Goal: Book appointment/travel/reservation

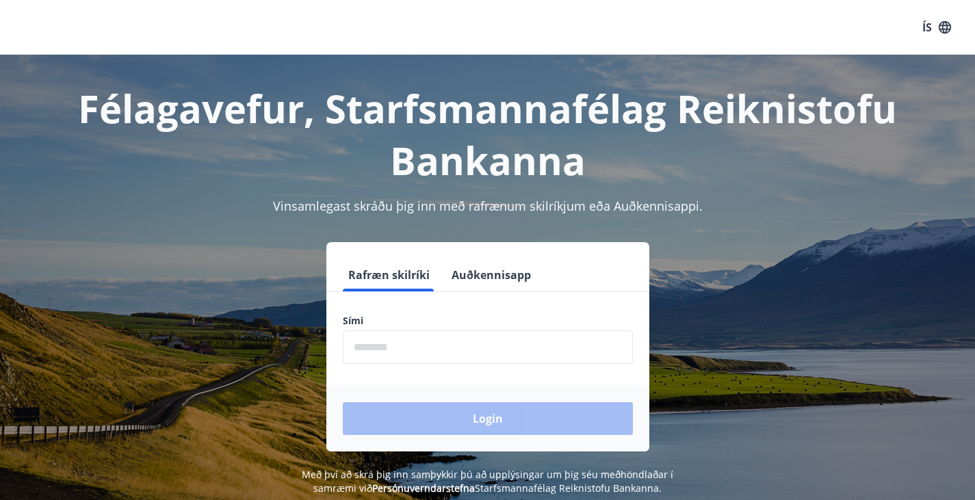
click at [403, 355] on input "phone" at bounding box center [488, 347] width 290 height 34
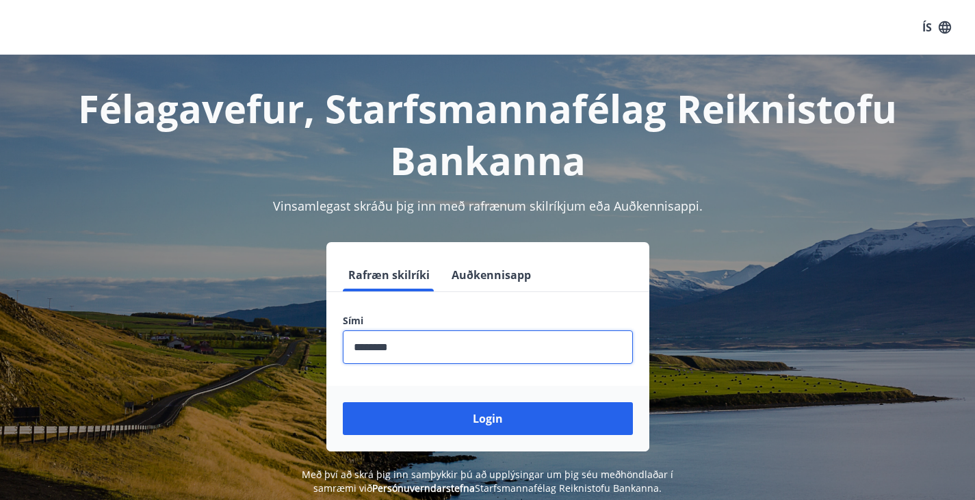
type input "********"
click at [343, 402] on button "Login" at bounding box center [488, 418] width 290 height 33
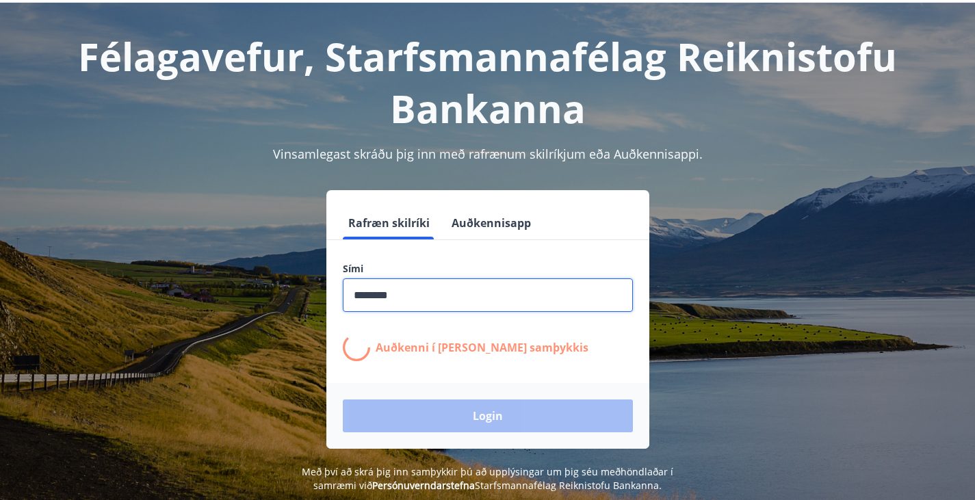
scroll to position [68, 0]
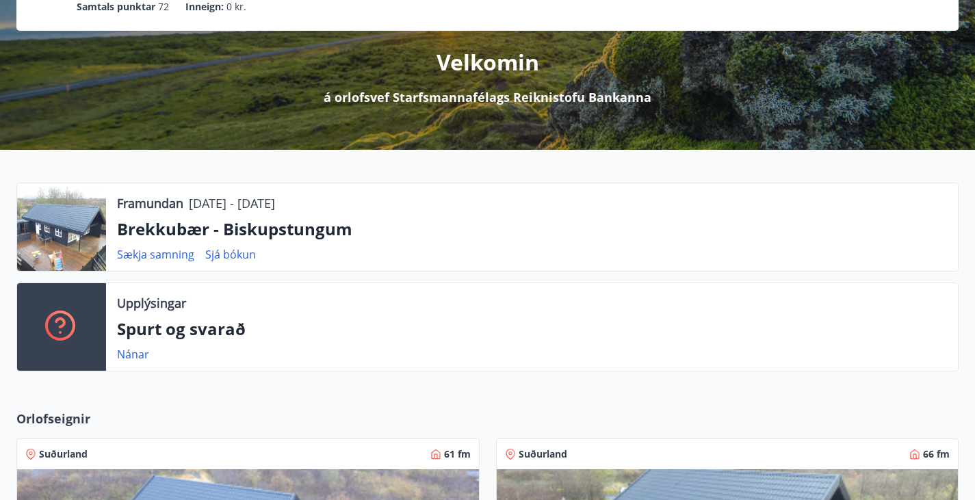
scroll to position [137, 0]
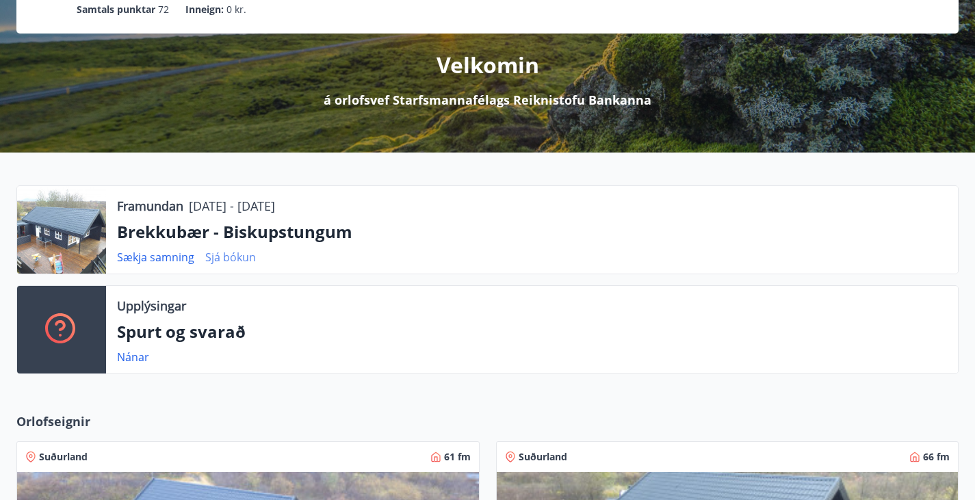
click at [235, 265] on link "Sjá bókun" at bounding box center [230, 257] width 51 height 15
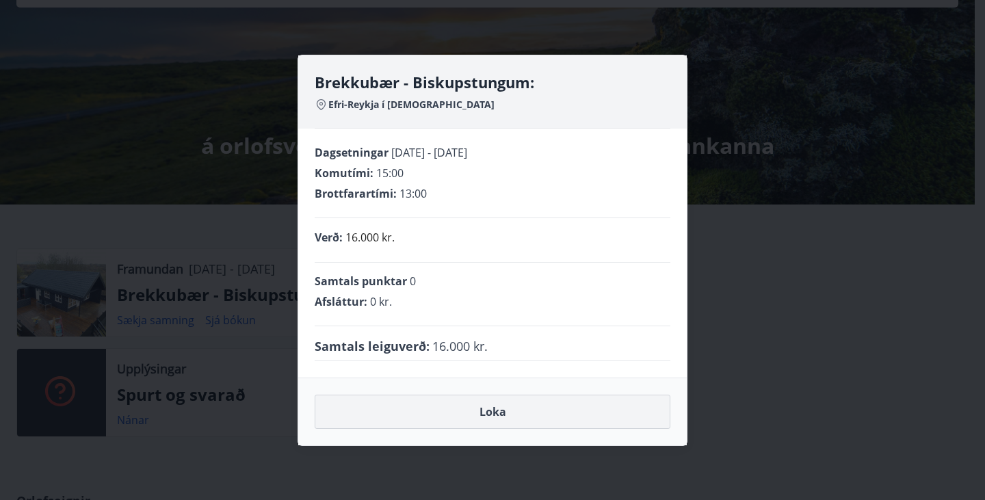
click at [486, 410] on button "Loka" at bounding box center [493, 412] width 356 height 34
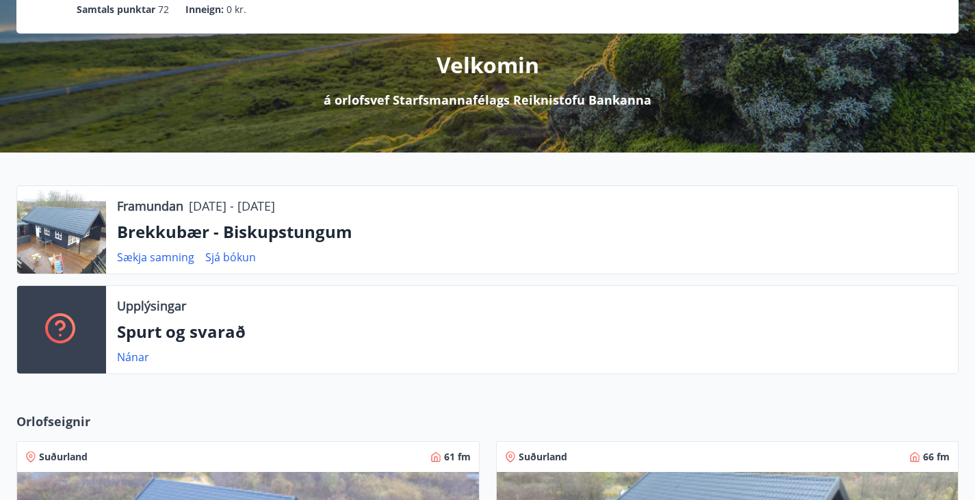
scroll to position [0, 0]
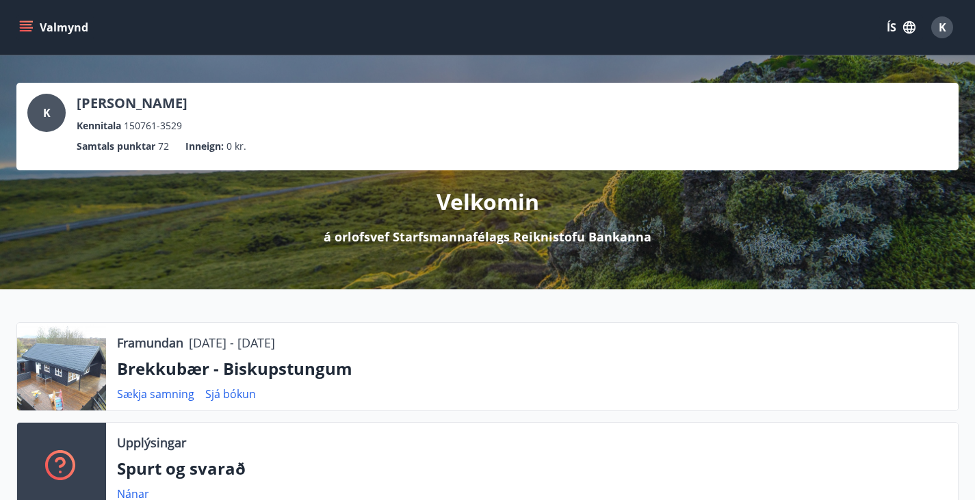
click at [34, 27] on button "Valmynd" at bounding box center [54, 27] width 77 height 25
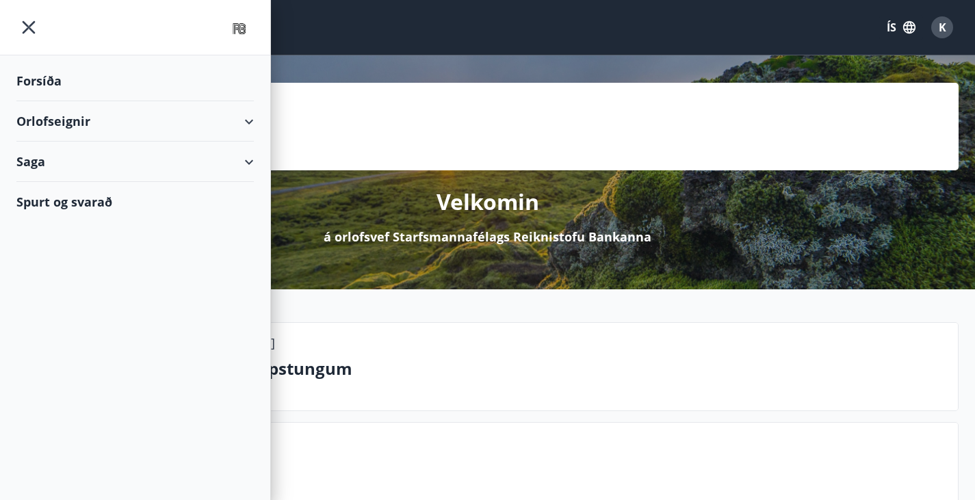
click at [97, 124] on div "Orlofseignir" at bounding box center [134, 121] width 237 height 40
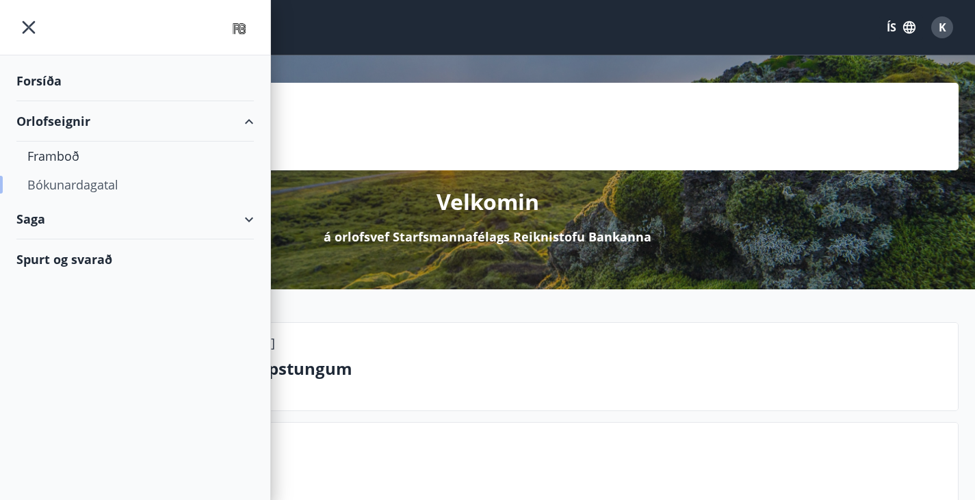
click at [96, 179] on div "Bókunardagatal" at bounding box center [134, 184] width 215 height 29
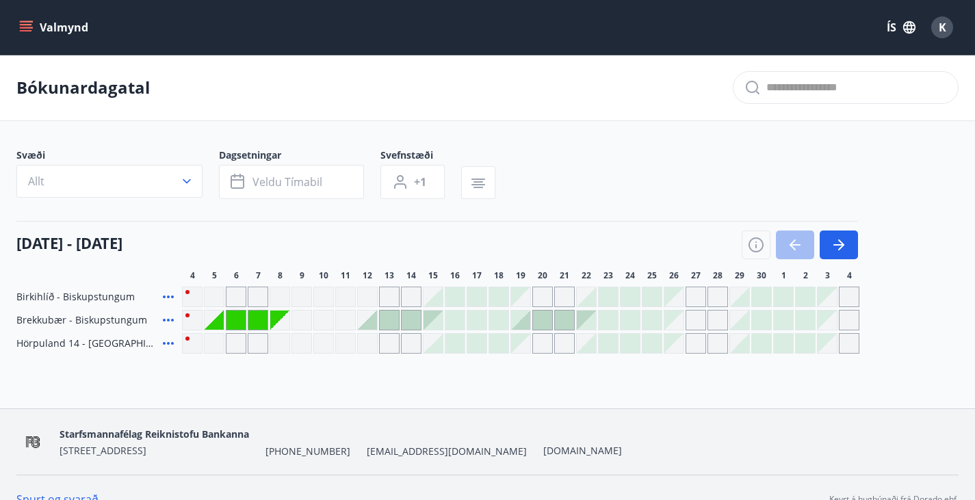
click at [188, 326] on div "Gráir dagar eru ekki bókanlegir" at bounding box center [192, 320] width 21 height 21
click at [295, 330] on div "Gráir dagar eru ekki bókanlegir" at bounding box center [301, 320] width 21 height 21
drag, startPoint x: 310, startPoint y: 332, endPoint x: 328, endPoint y: 331, distance: 17.8
click at [311, 330] on div "Gráir dagar eru ekki bókanlegir" at bounding box center [301, 320] width 21 height 21
click at [343, 330] on div "Gráir dagar eru ekki bókanlegir" at bounding box center [345, 320] width 21 height 21
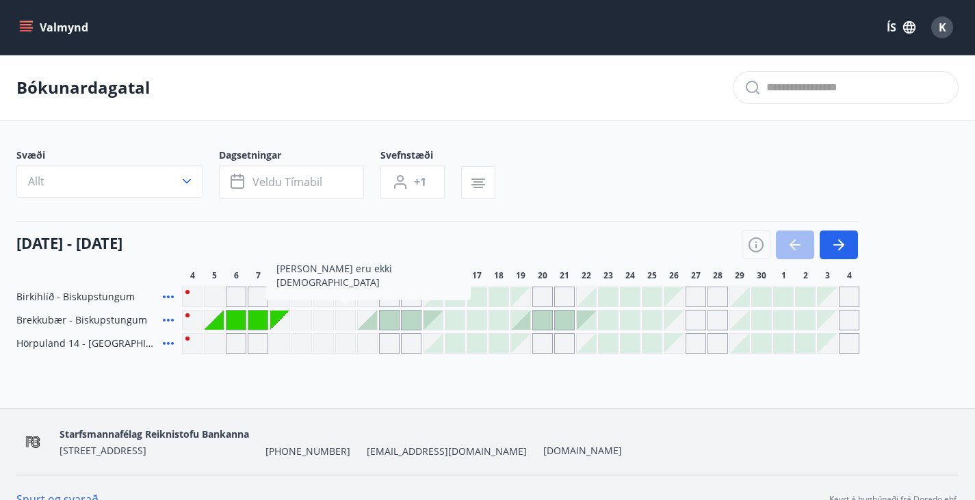
click at [363, 324] on div at bounding box center [367, 320] width 19 height 19
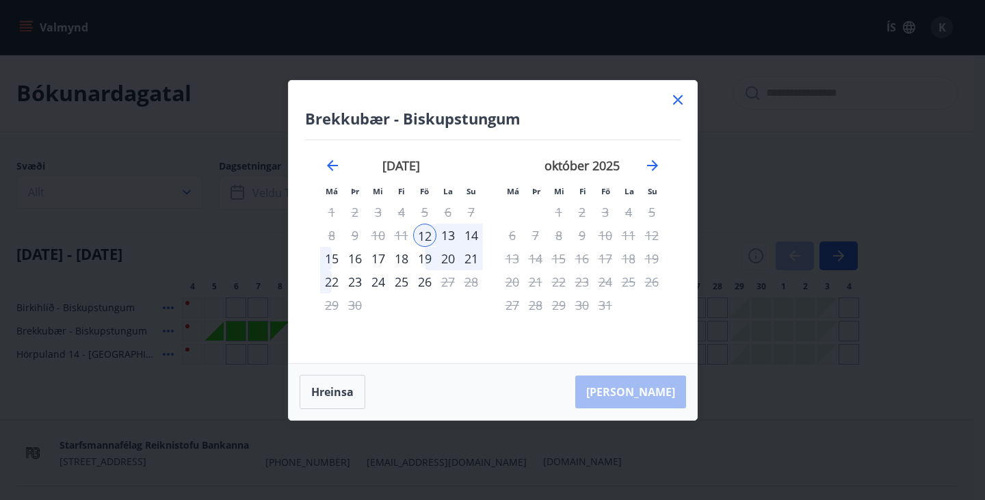
drag, startPoint x: 682, startPoint y: 97, endPoint x: 671, endPoint y: 111, distance: 18.1
click at [682, 97] on icon at bounding box center [678, 100] width 16 height 16
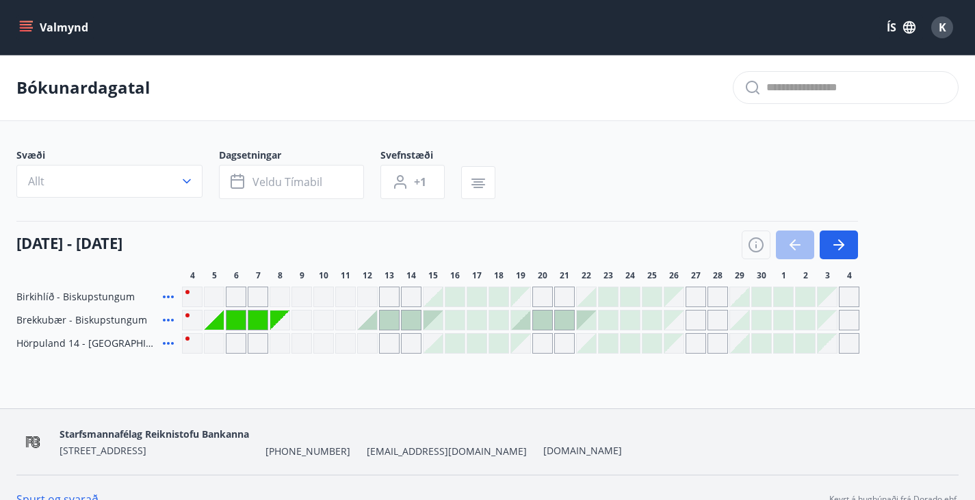
click at [452, 330] on div at bounding box center [454, 320] width 19 height 19
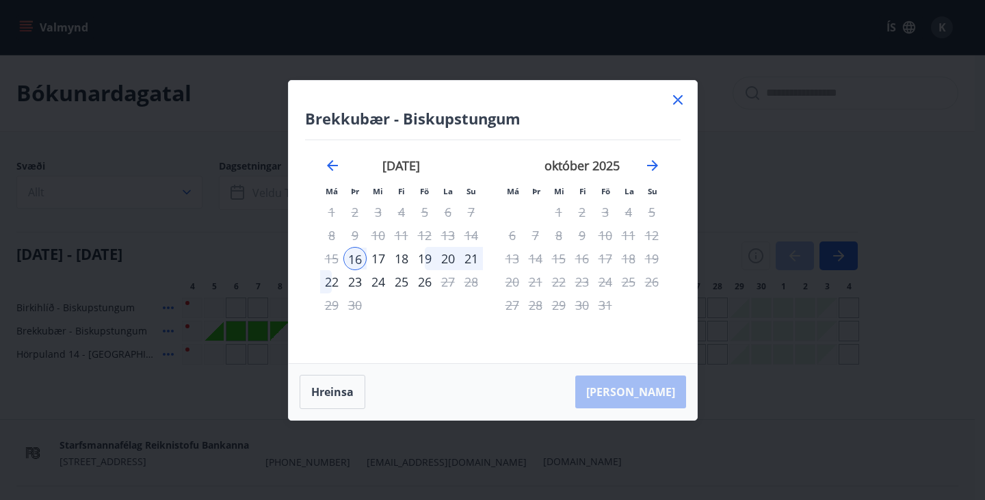
click at [676, 99] on icon at bounding box center [678, 100] width 16 height 16
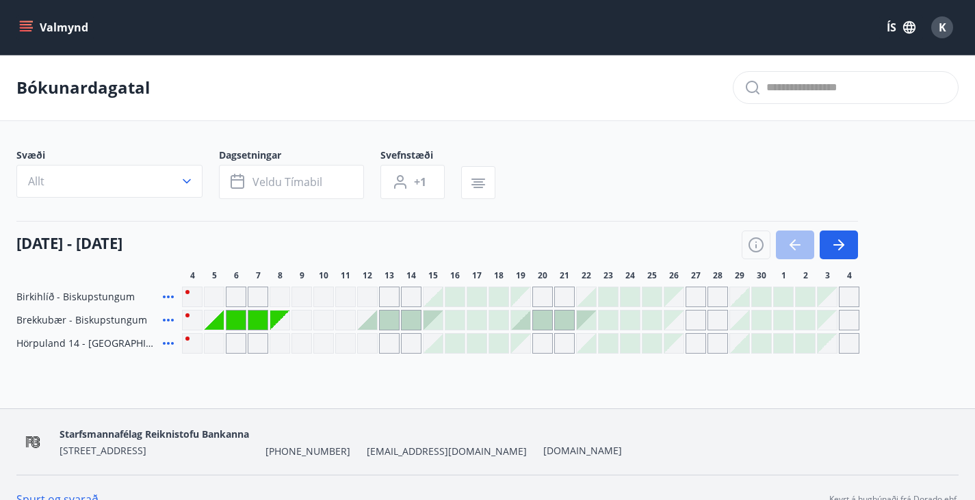
click at [185, 329] on div "Gráir dagar eru ekki bókanlegir" at bounding box center [192, 320] width 21 height 21
click at [170, 321] on icon at bounding box center [168, 320] width 11 height 3
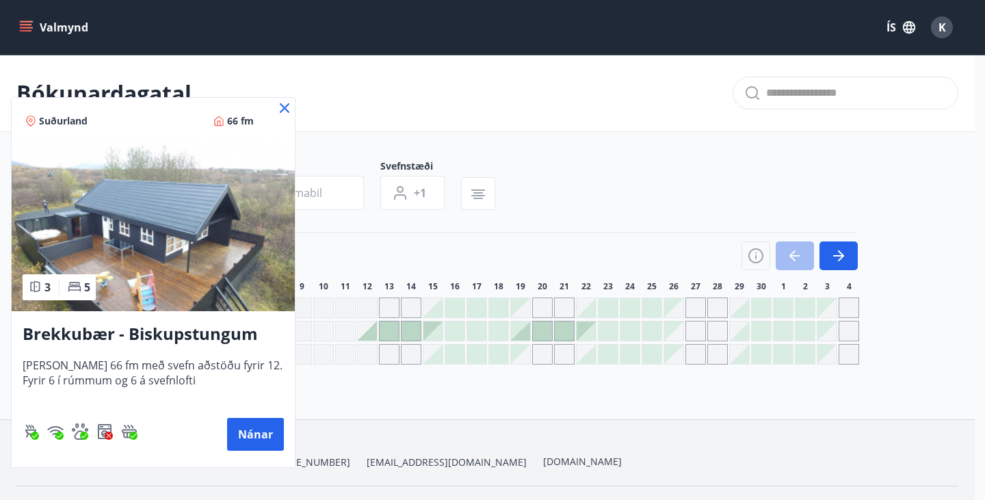
click at [287, 105] on icon at bounding box center [285, 108] width 10 height 10
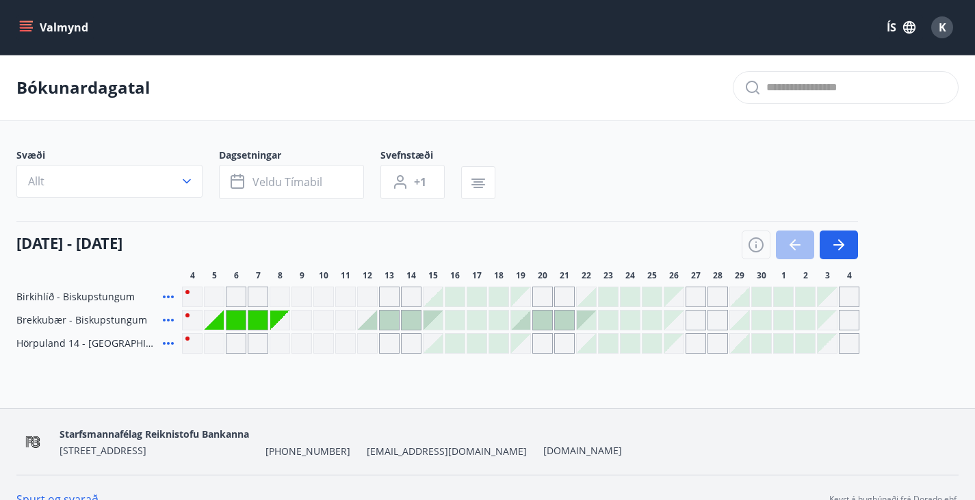
click at [283, 330] on div "Gráir dagar eru ekki bókanlegir" at bounding box center [279, 320] width 19 height 19
click at [306, 330] on div "Gráir dagar eru ekki bókanlegir" at bounding box center [301, 320] width 21 height 21
click at [321, 330] on div "Gráir dagar eru ekki bókanlegir" at bounding box center [323, 320] width 21 height 21
click at [337, 330] on div "Gráir dagar eru ekki bókanlegir" at bounding box center [345, 320] width 21 height 21
